Goal: Browse casually

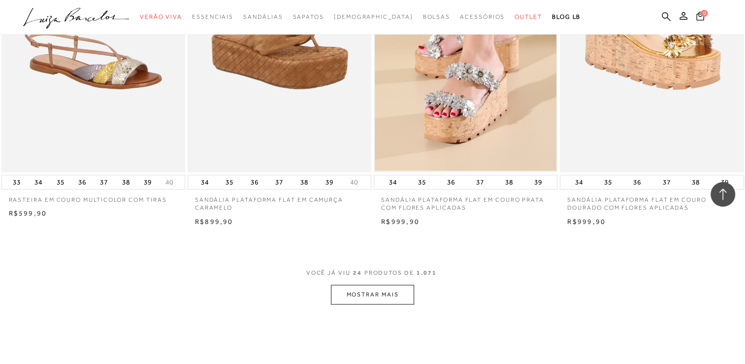
scroll to position [2020, 0]
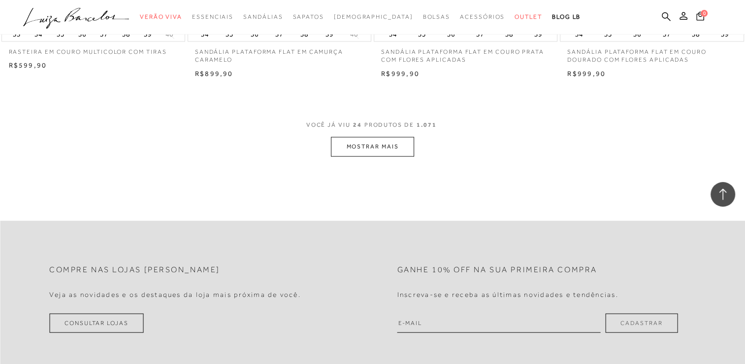
click at [368, 149] on button "MOSTRAR MAIS" at bounding box center [372, 146] width 83 height 19
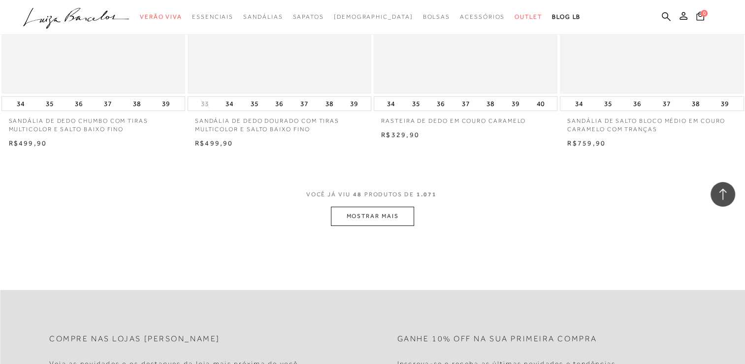
scroll to position [4138, 0]
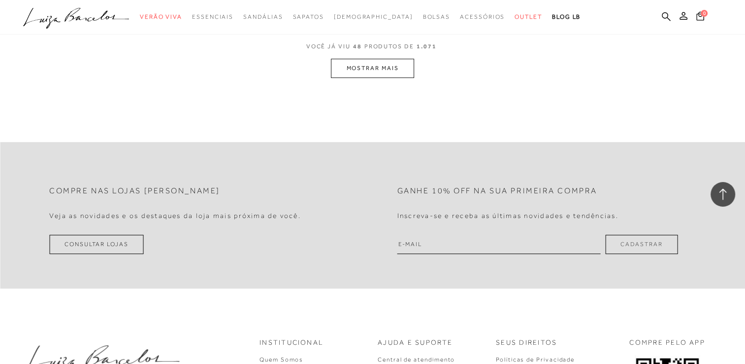
click at [385, 71] on button "MOSTRAR MAIS" at bounding box center [372, 68] width 83 height 19
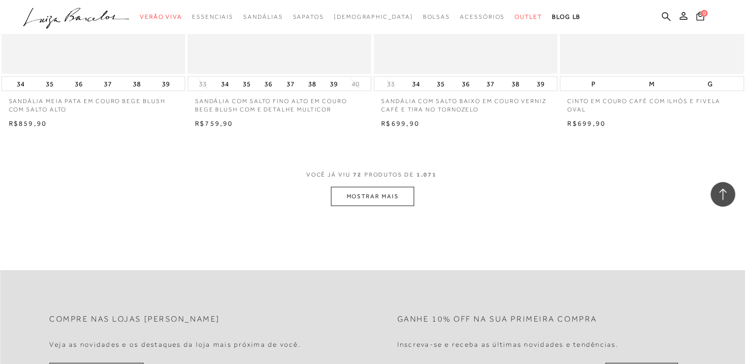
scroll to position [6059, 0]
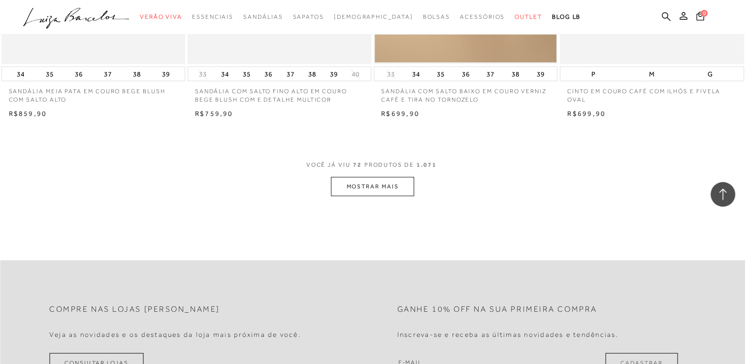
click at [377, 187] on button "MOSTRAR MAIS" at bounding box center [372, 186] width 83 height 19
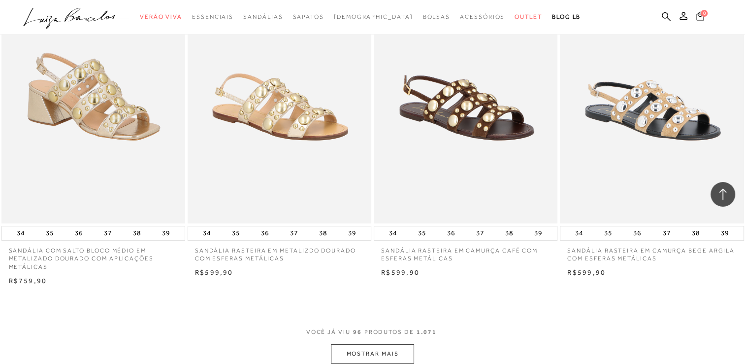
scroll to position [8078, 0]
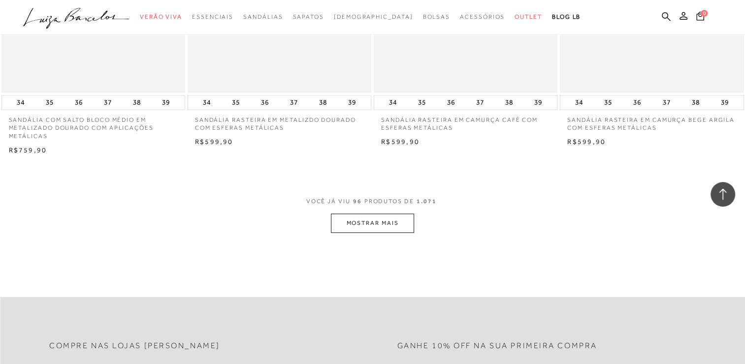
click at [364, 222] on button "MOSTRAR MAIS" at bounding box center [372, 222] width 83 height 19
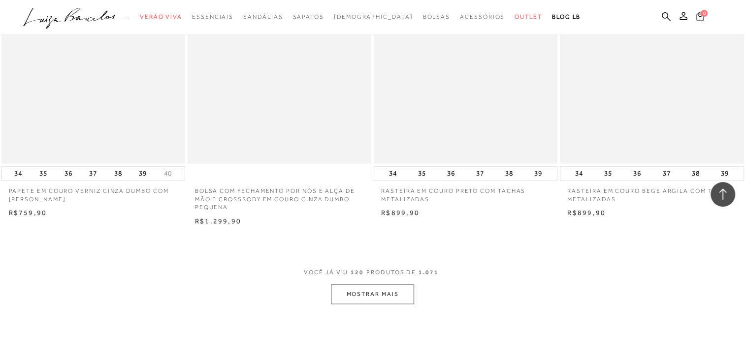
scroll to position [10098, 0]
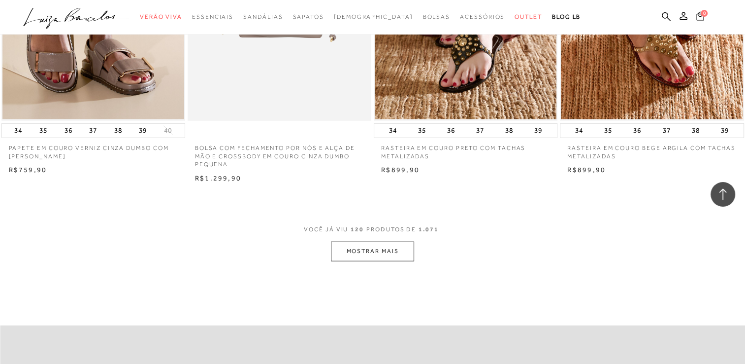
click at [382, 249] on button "MOSTRAR MAIS" at bounding box center [372, 250] width 83 height 19
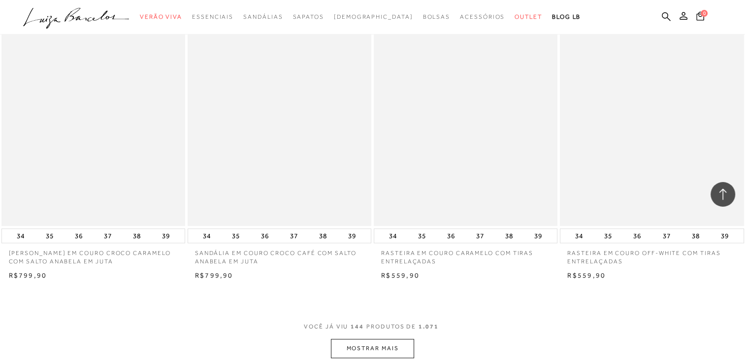
scroll to position [12117, 0]
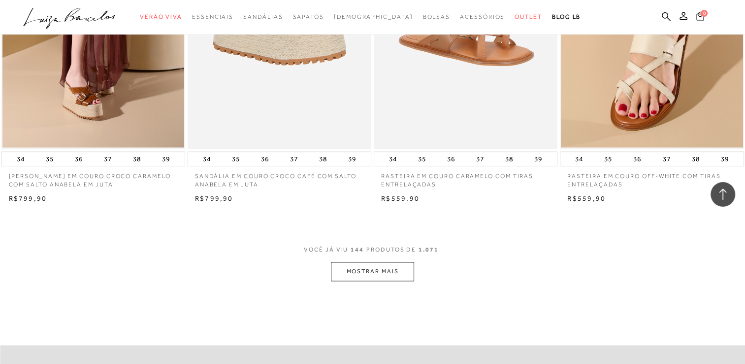
click at [374, 269] on button "MOSTRAR MAIS" at bounding box center [372, 271] width 83 height 19
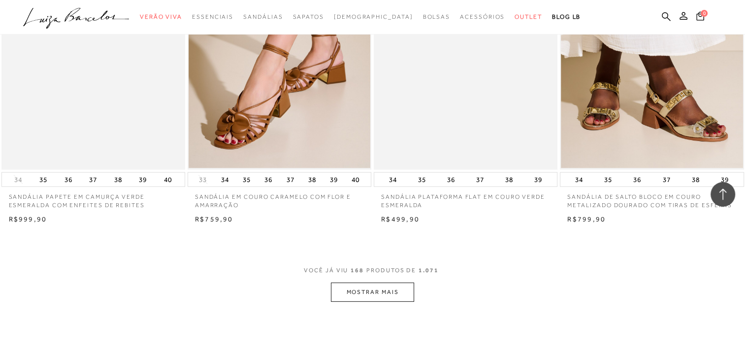
scroll to position [14186, 0]
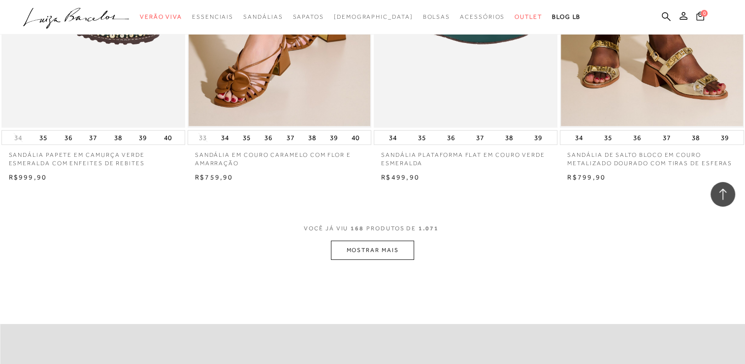
click at [365, 247] on button "MOSTRAR MAIS" at bounding box center [372, 249] width 83 height 19
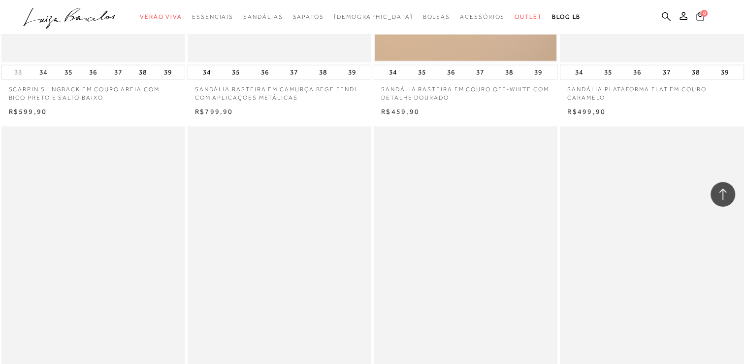
scroll to position [16206, 0]
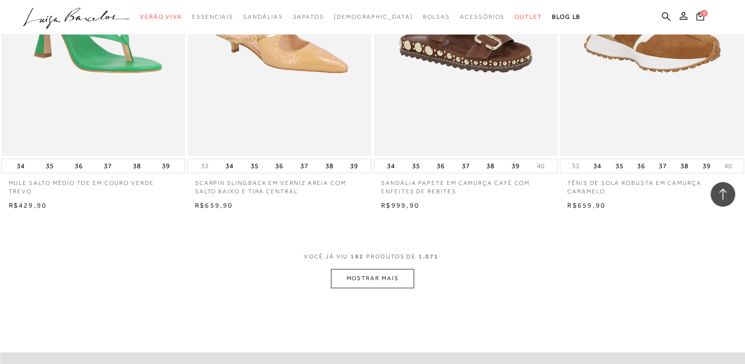
click at [375, 268] on button "MOSTRAR MAIS" at bounding box center [372, 277] width 83 height 19
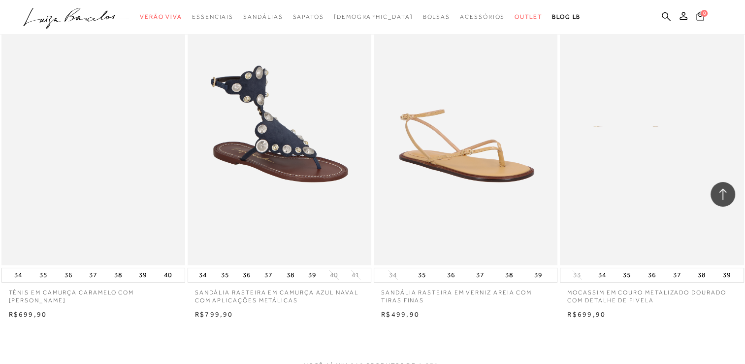
scroll to position [18373, 0]
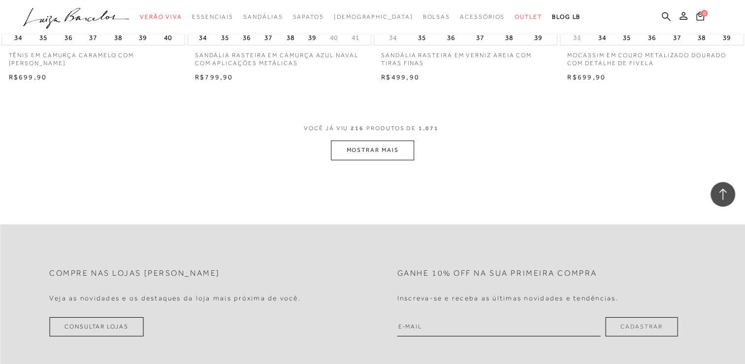
click at [388, 140] on button "MOSTRAR MAIS" at bounding box center [372, 149] width 83 height 19
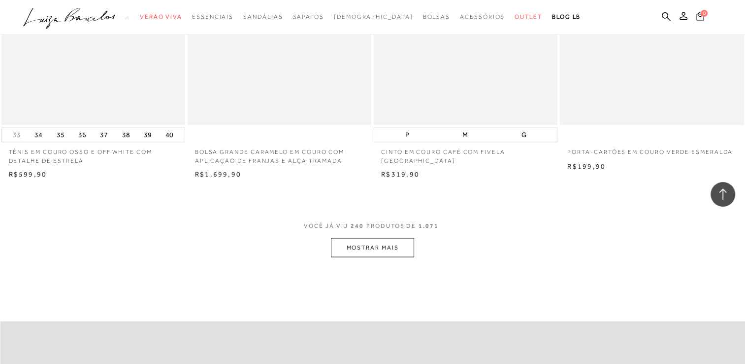
scroll to position [20343, 0]
